Goal: Entertainment & Leisure: Consume media (video, audio)

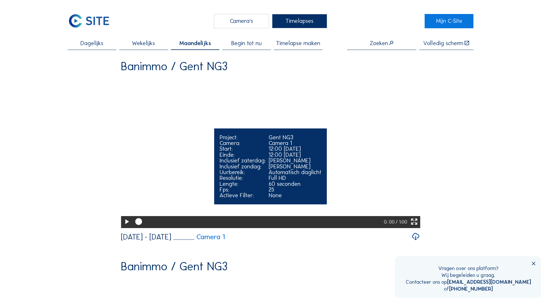
click at [126, 227] on icon at bounding box center [127, 222] width 8 height 10
click at [256, 228] on div at bounding box center [259, 222] width 252 height 12
click at [280, 228] on div at bounding box center [259, 222] width 252 height 12
click at [324, 228] on div at bounding box center [259, 222] width 252 height 12
click at [296, 223] on div at bounding box center [255, 222] width 241 height 3
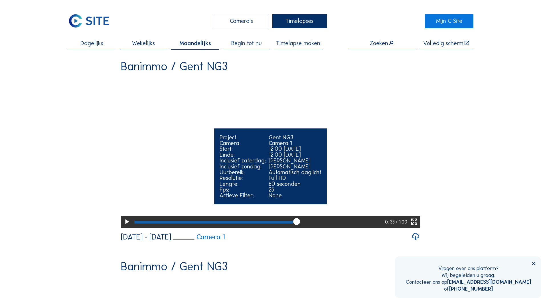
click at [277, 223] on div at bounding box center [214, 222] width 158 height 3
click at [242, 228] on div at bounding box center [259, 222] width 252 height 12
click at [205, 223] on div at bounding box center [189, 222] width 108 height 3
click at [221, 228] on div at bounding box center [259, 222] width 253 height 12
click at [242, 228] on div at bounding box center [259, 222] width 253 height 12
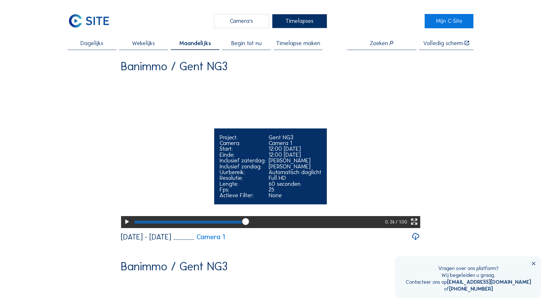
click at [255, 228] on div at bounding box center [259, 222] width 252 height 12
click at [272, 228] on div at bounding box center [259, 222] width 252 height 12
click at [299, 228] on div at bounding box center [259, 222] width 252 height 12
click at [317, 228] on div at bounding box center [259, 222] width 252 height 12
click at [326, 228] on div at bounding box center [259, 222] width 252 height 12
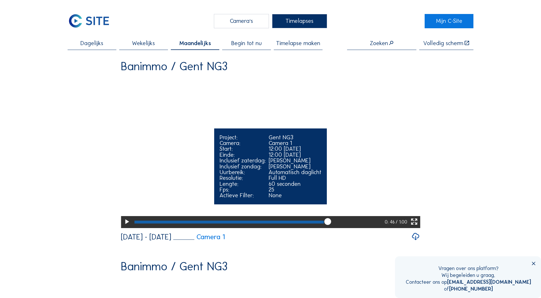
click at [338, 228] on div at bounding box center [259, 222] width 252 height 12
click at [354, 228] on div at bounding box center [259, 222] width 252 height 12
